Goal: Task Accomplishment & Management: Manage account settings

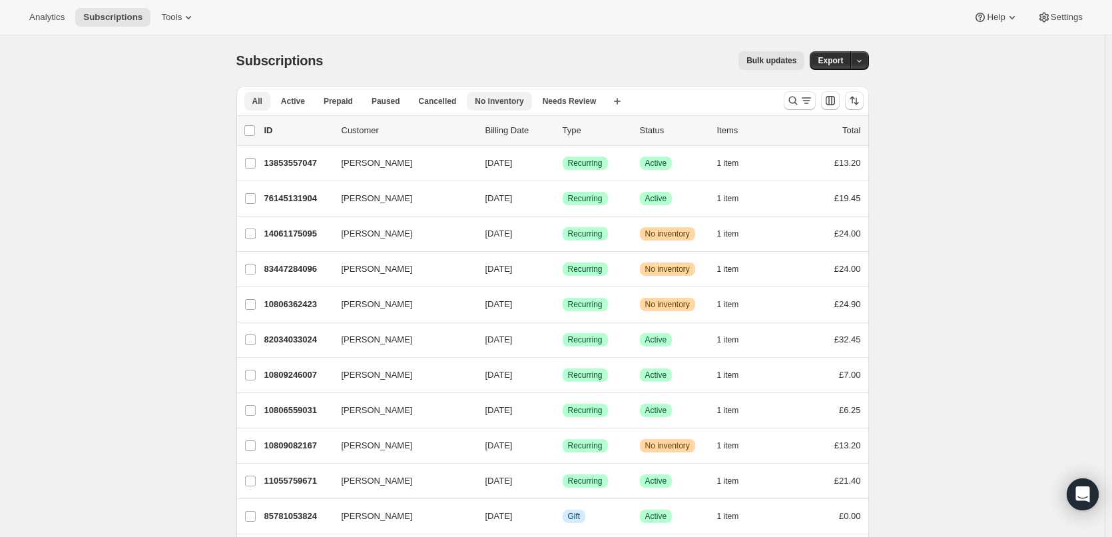
click at [487, 99] on span "No inventory" at bounding box center [499, 101] width 49 height 11
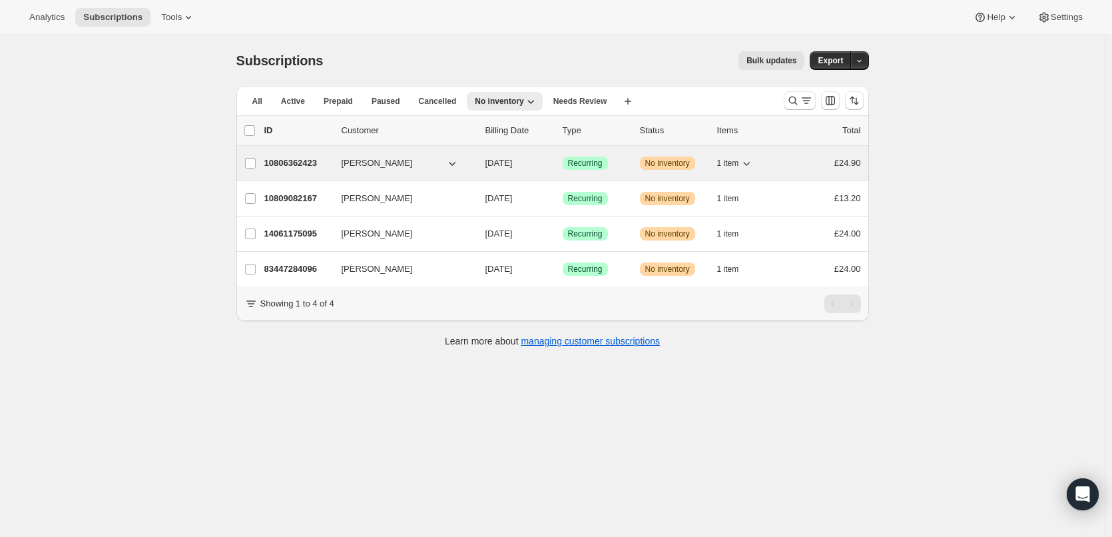
click at [298, 158] on p "10806362423" at bounding box center [297, 162] width 67 height 13
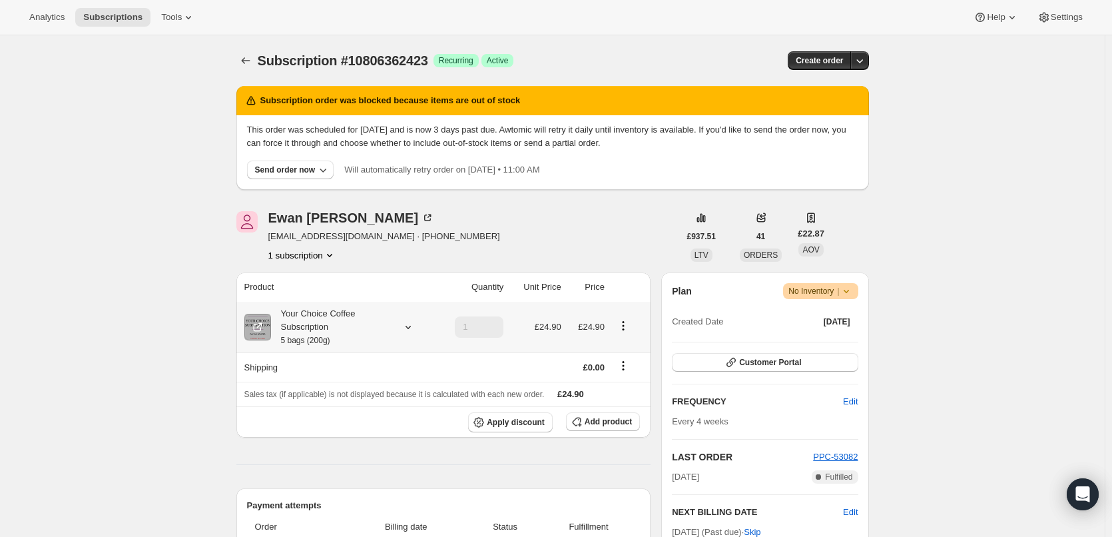
click at [344, 320] on div "Your Choice Coffee Subscription 5 bags (200g)" at bounding box center [331, 327] width 120 height 40
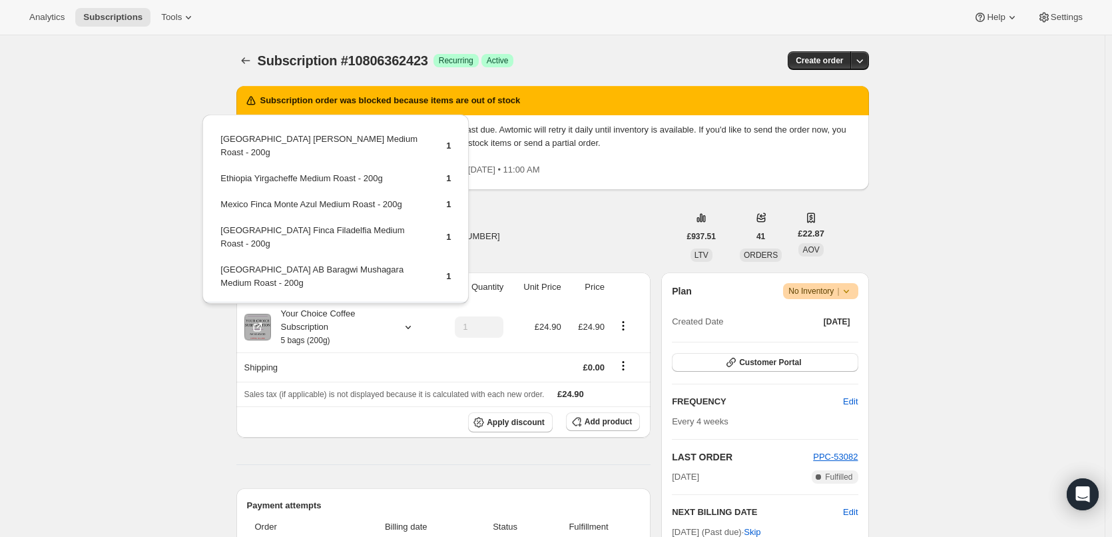
drag, startPoint x: 113, startPoint y: 232, endPoint x: 244, endPoint y: 121, distance: 172.5
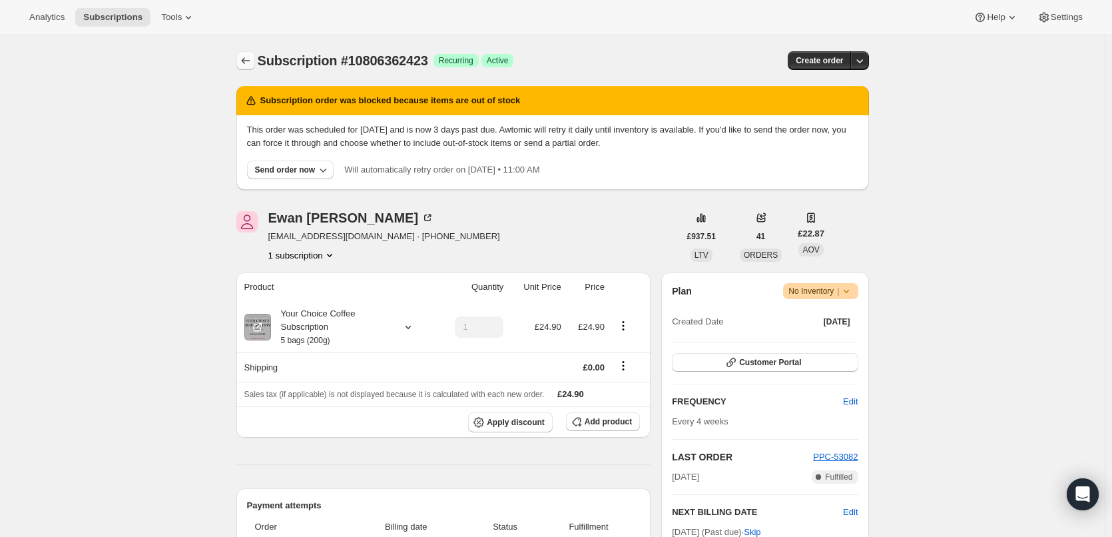
click at [252, 63] on icon "Subscriptions" at bounding box center [245, 60] width 13 height 13
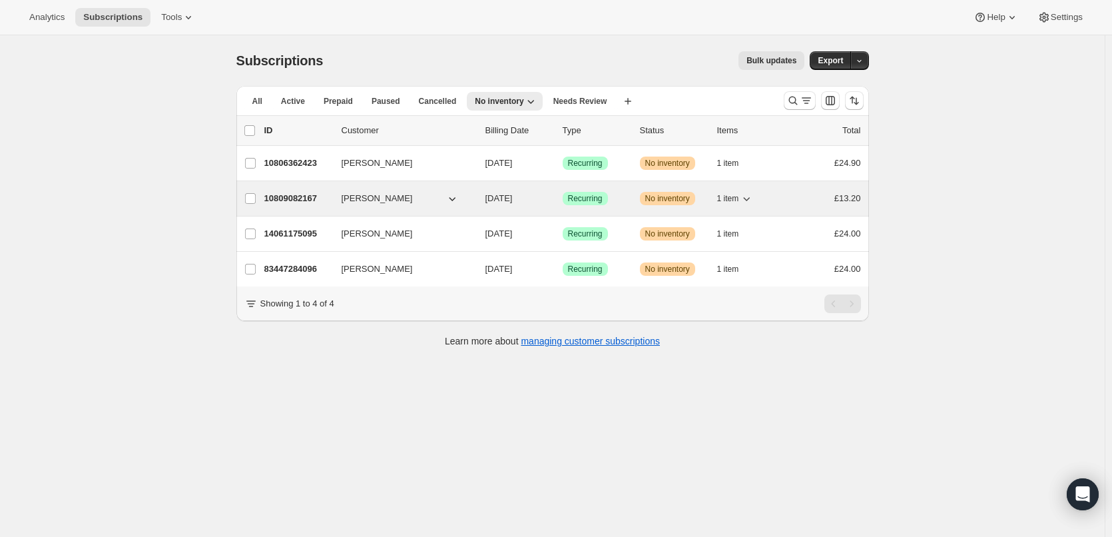
click at [301, 201] on p "10809082167" at bounding box center [297, 198] width 67 height 13
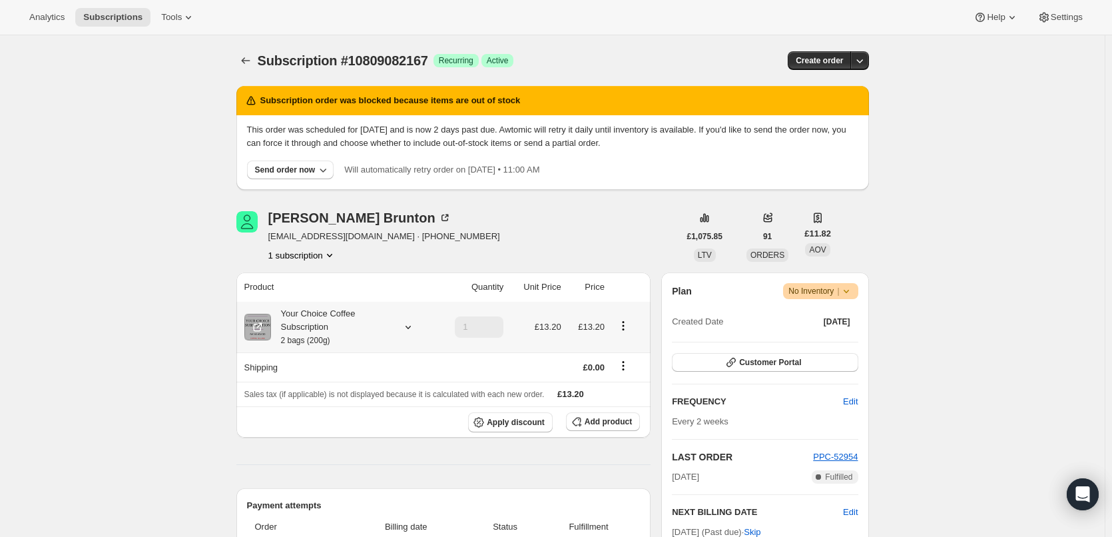
click at [299, 328] on div "Your Choice Coffee Subscription 2 bags (200g)" at bounding box center [331, 327] width 120 height 40
click at [252, 65] on icon "Subscriptions" at bounding box center [245, 60] width 13 height 13
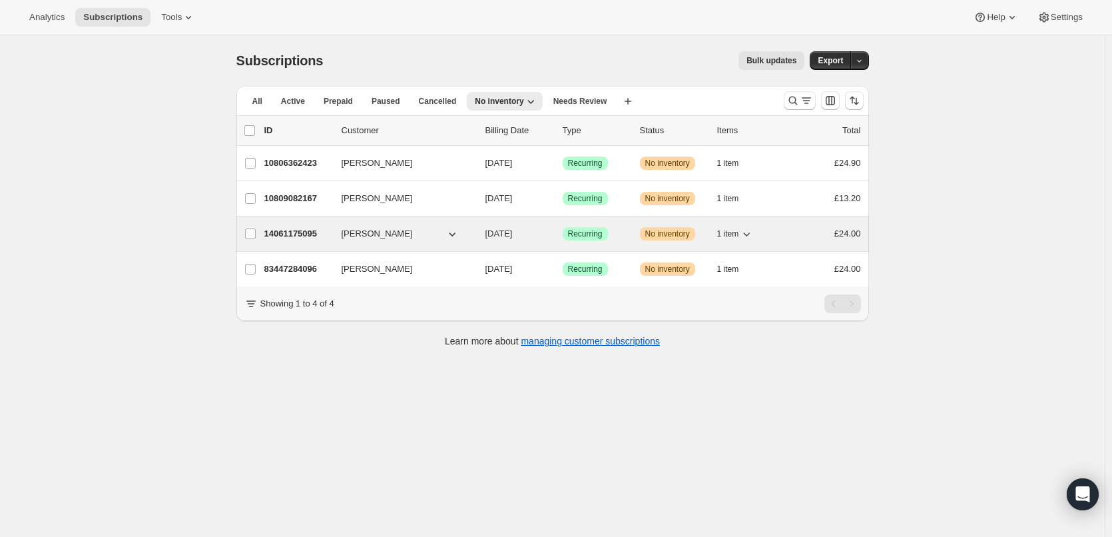
click at [290, 225] on div "14061175095 [PERSON_NAME] [DATE] Success Recurring Warning No inventory 1 item …" at bounding box center [562, 233] width 597 height 19
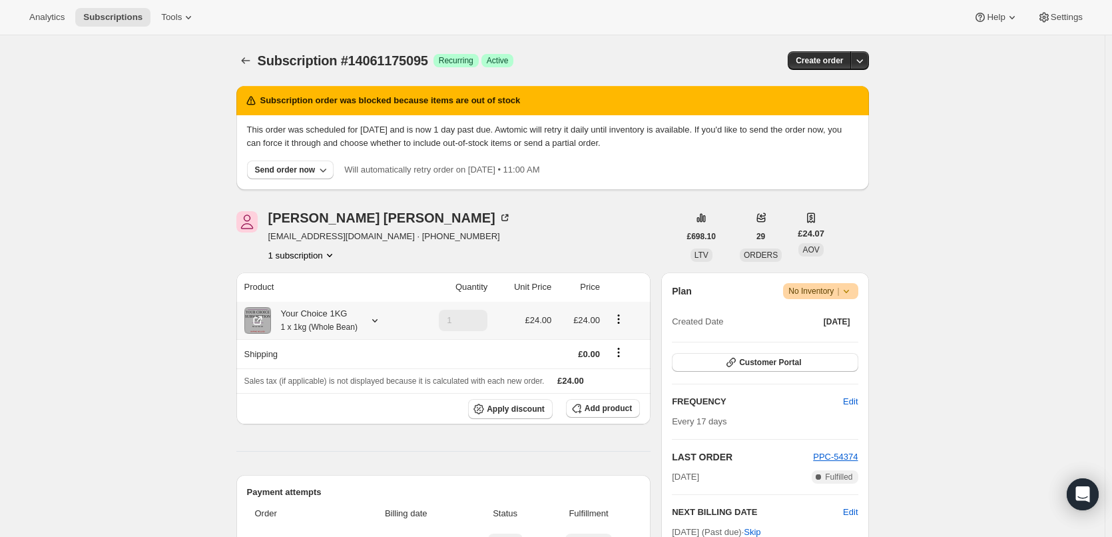
click at [378, 320] on icon at bounding box center [374, 320] width 5 height 3
click at [242, 55] on icon "Subscriptions" at bounding box center [245, 60] width 13 height 13
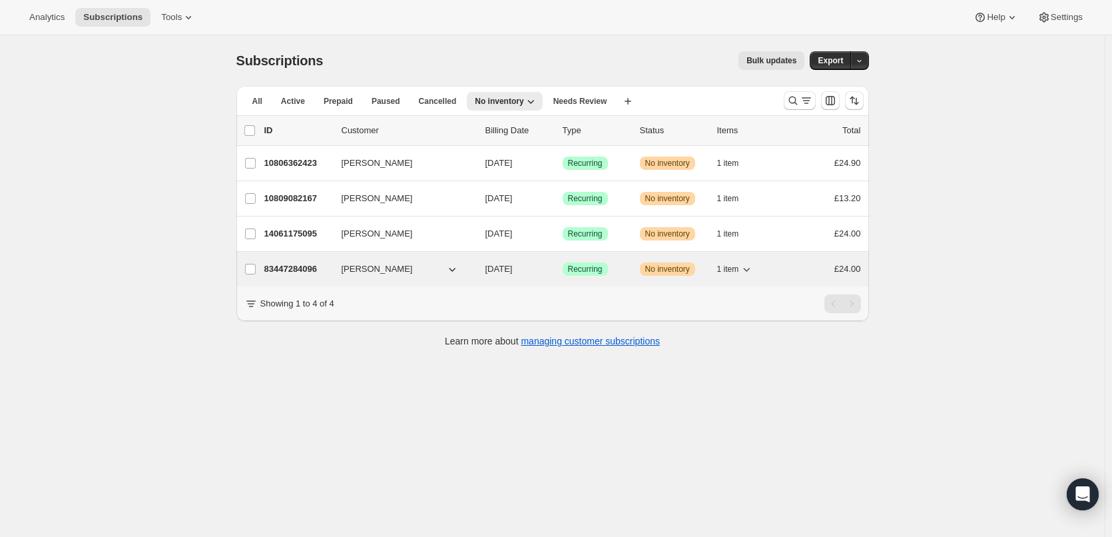
click at [292, 267] on p "83447284096" at bounding box center [297, 268] width 67 height 13
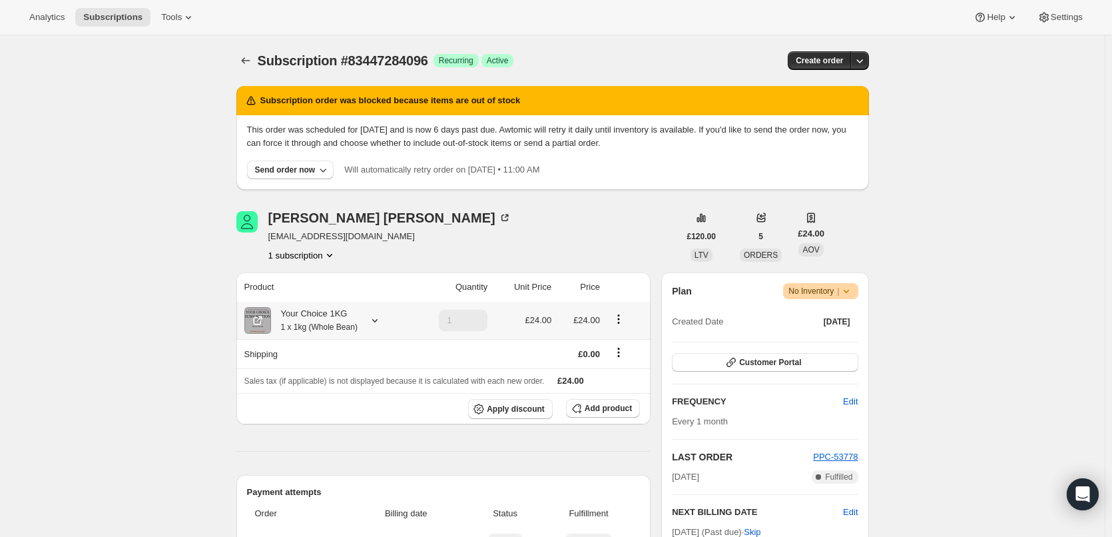
click at [338, 314] on div "Your Choice 1KG 1 x 1kg (Whole Bean)" at bounding box center [314, 320] width 87 height 27
